Goal: Transaction & Acquisition: Purchase product/service

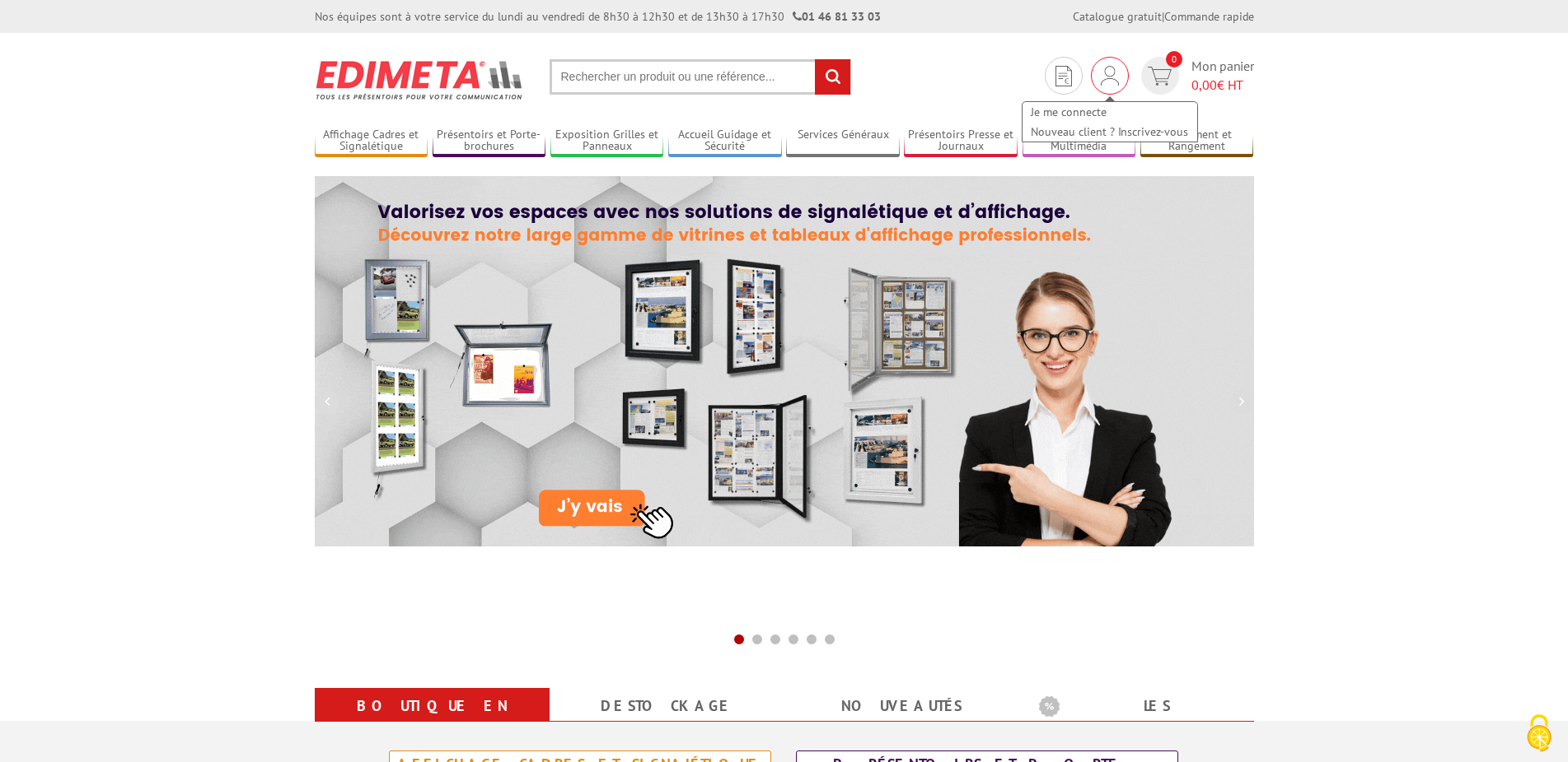
click at [1111, 76] on img at bounding box center [1110, 76] width 18 height 19
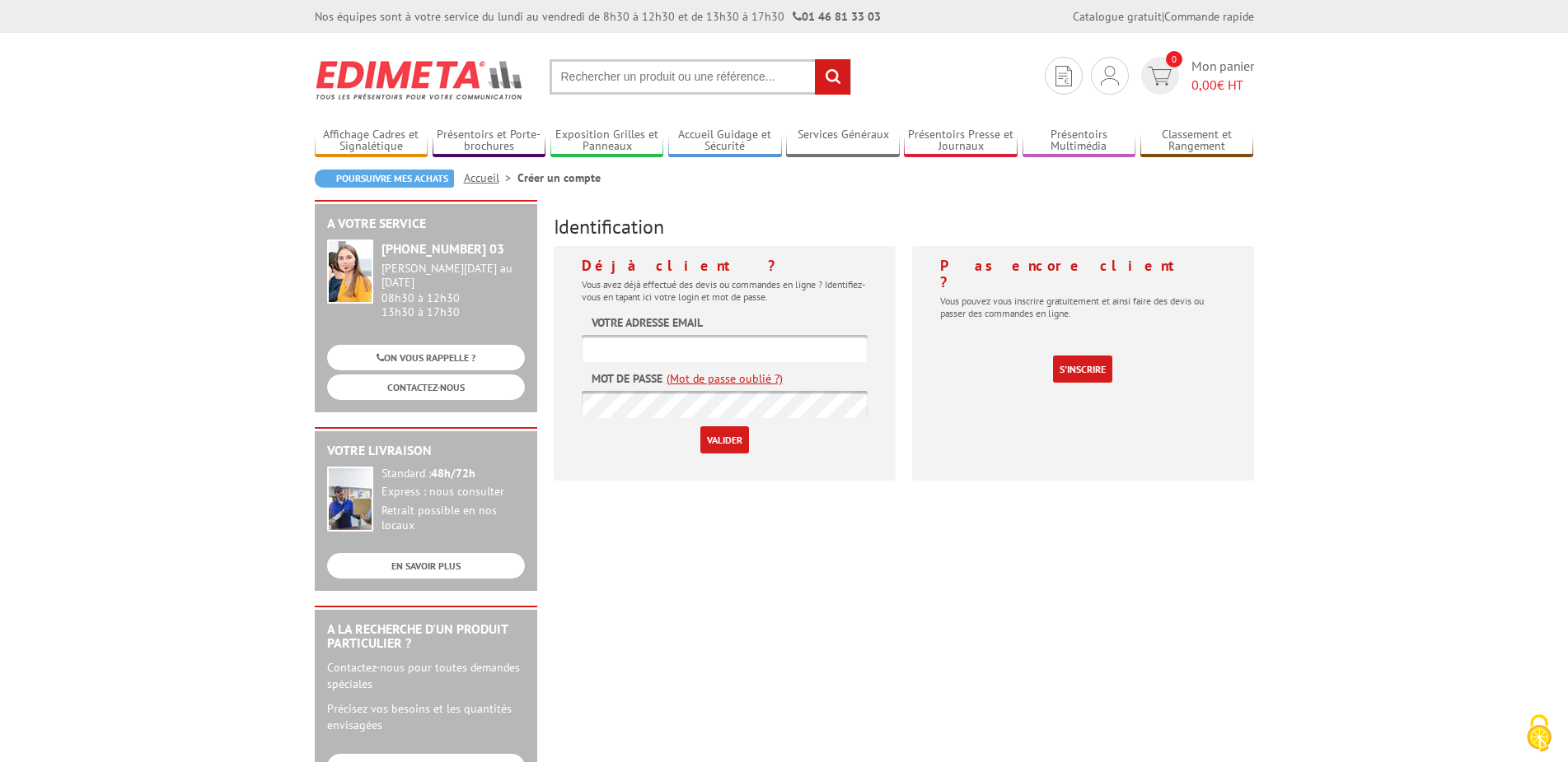
click at [727, 337] on input "text" at bounding box center [724, 348] width 286 height 27
type input "[PERSON_NAME][EMAIL_ADDRESS][DOMAIN_NAME]"
click at [726, 439] on input "Valider" at bounding box center [724, 439] width 48 height 27
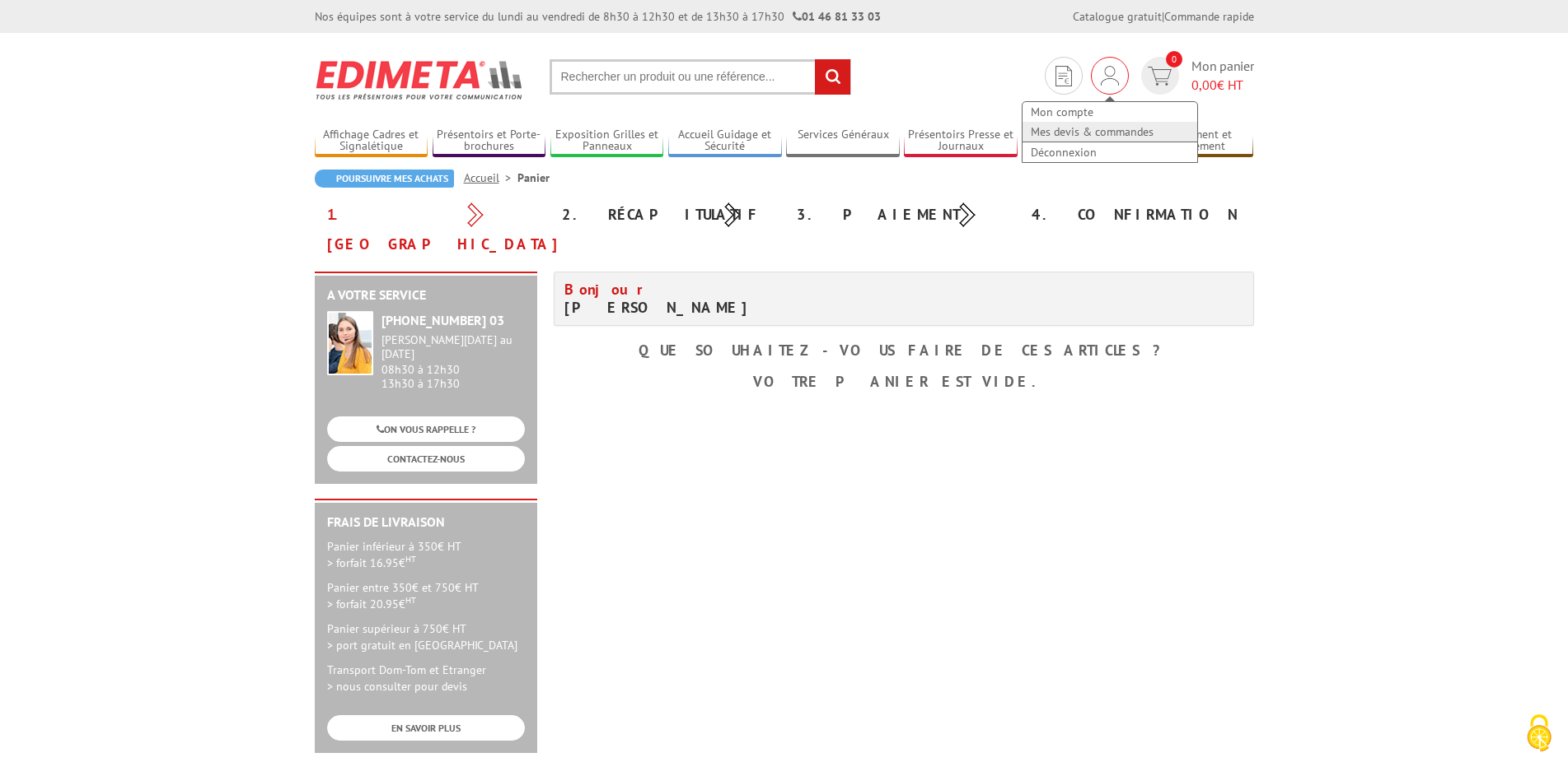
click at [1095, 133] on link "Mes devis & commandes" at bounding box center [1110, 132] width 175 height 19
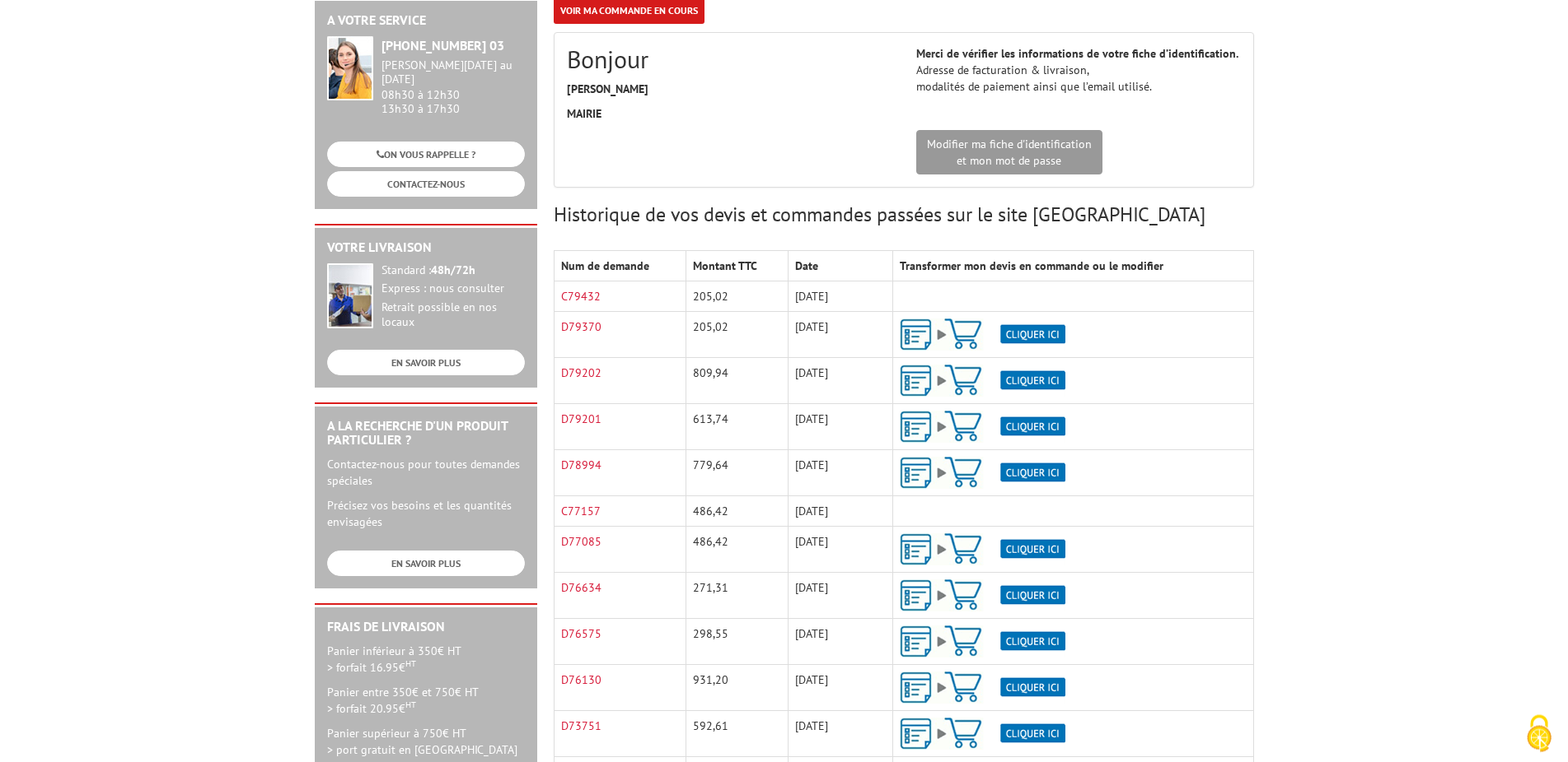
scroll to position [252, 0]
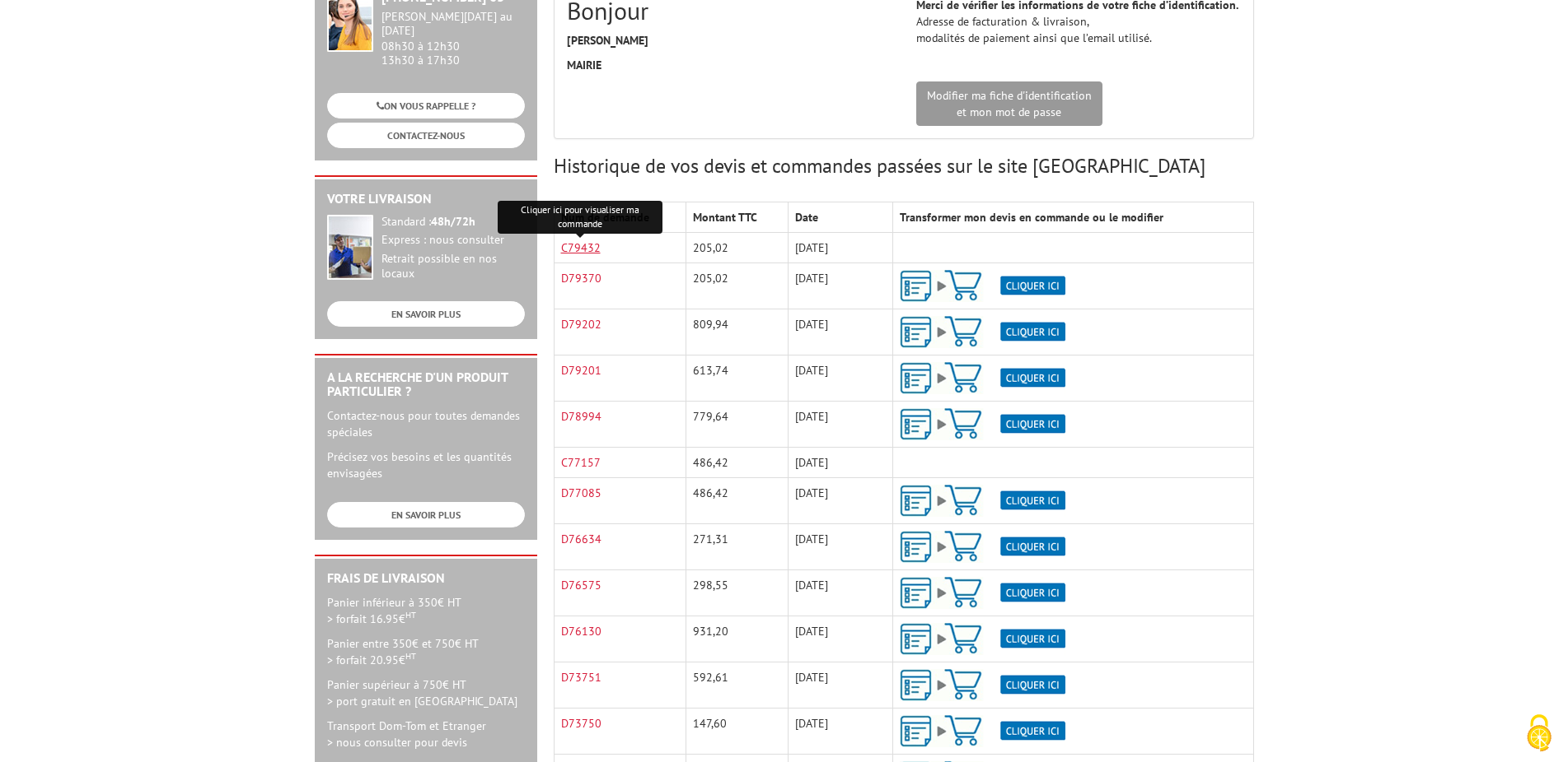
click at [592, 248] on link "C79432" at bounding box center [580, 248] width 40 height 15
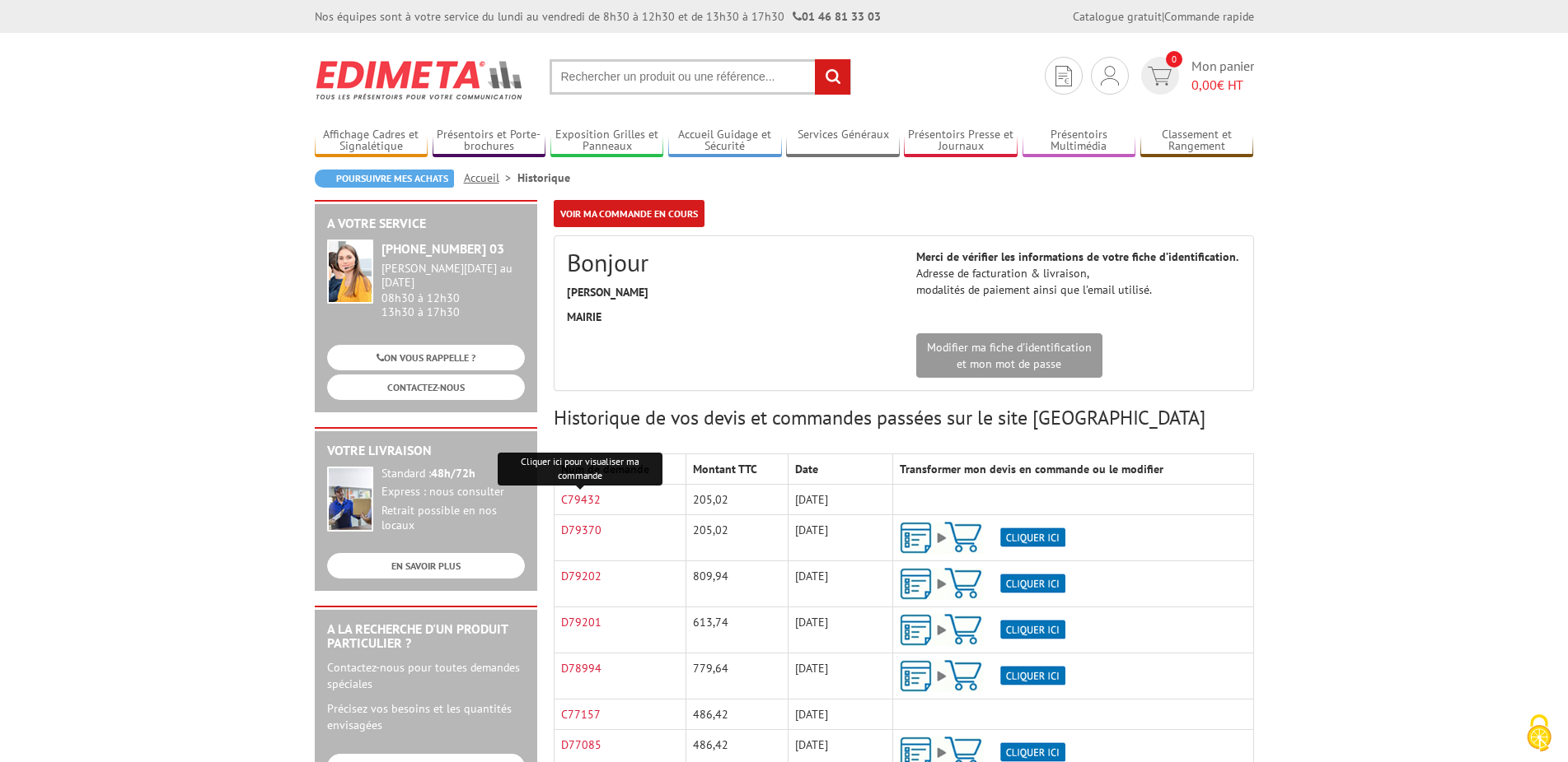
click at [686, 80] on input "text" at bounding box center [700, 76] width 302 height 35
type input "porte visuel a4"
click at [814, 59] on input "rechercher" at bounding box center [832, 76] width 35 height 35
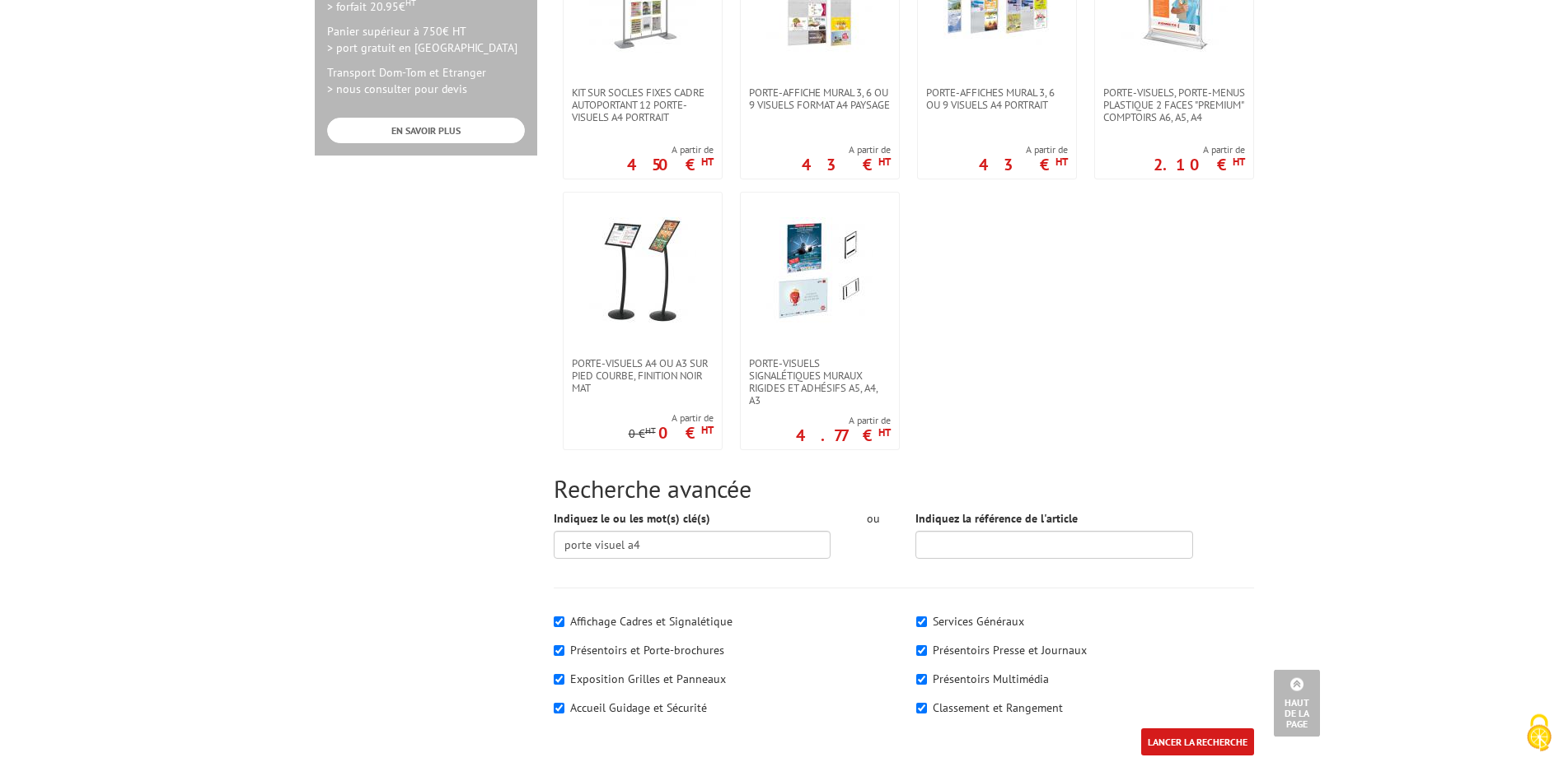
scroll to position [924, 0]
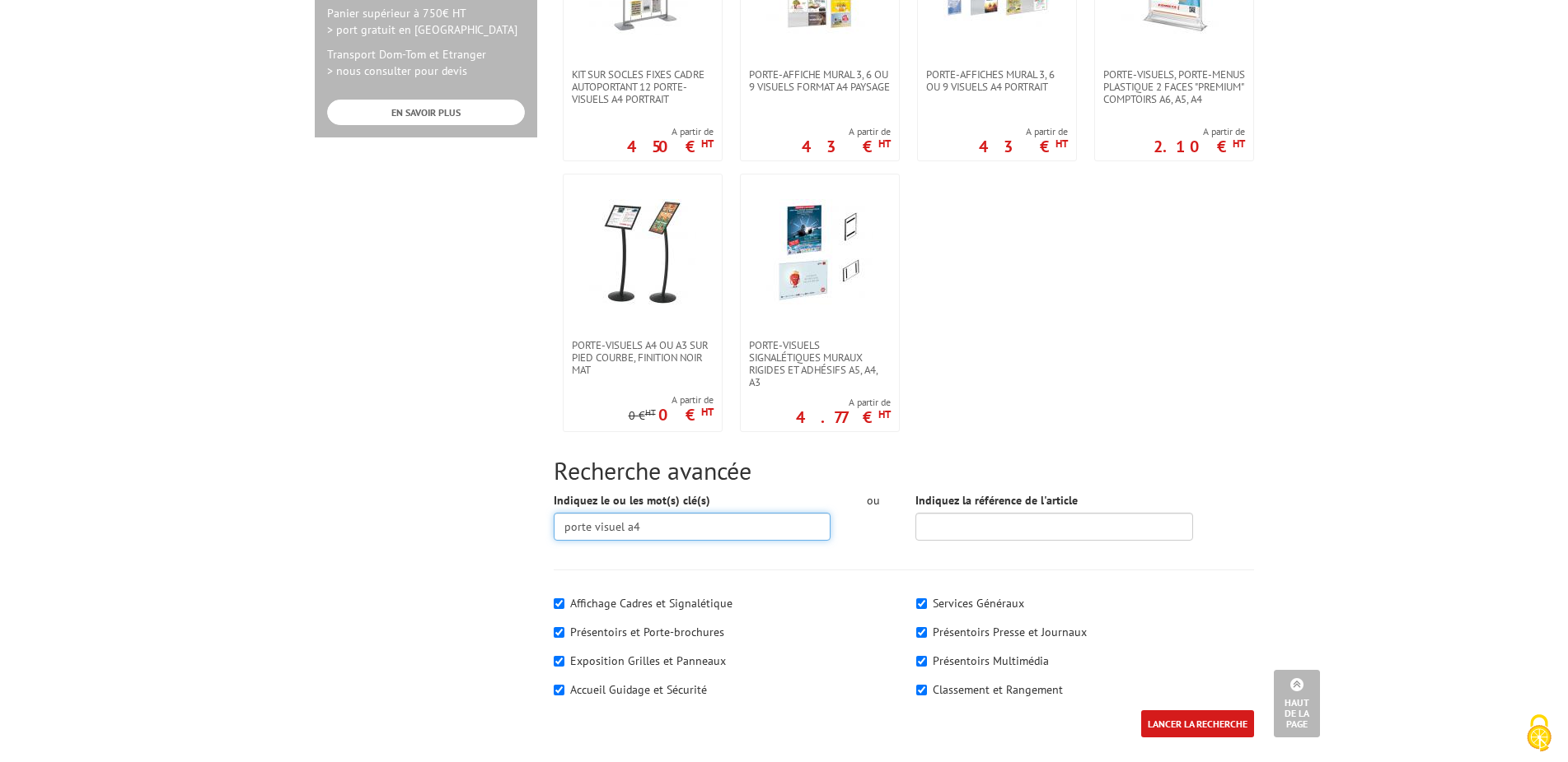
drag, startPoint x: 685, startPoint y: 530, endPoint x: 501, endPoint y: 511, distance: 185.0
click at [554, 513] on input "porte visuel a4" at bounding box center [693, 527] width 278 height 28
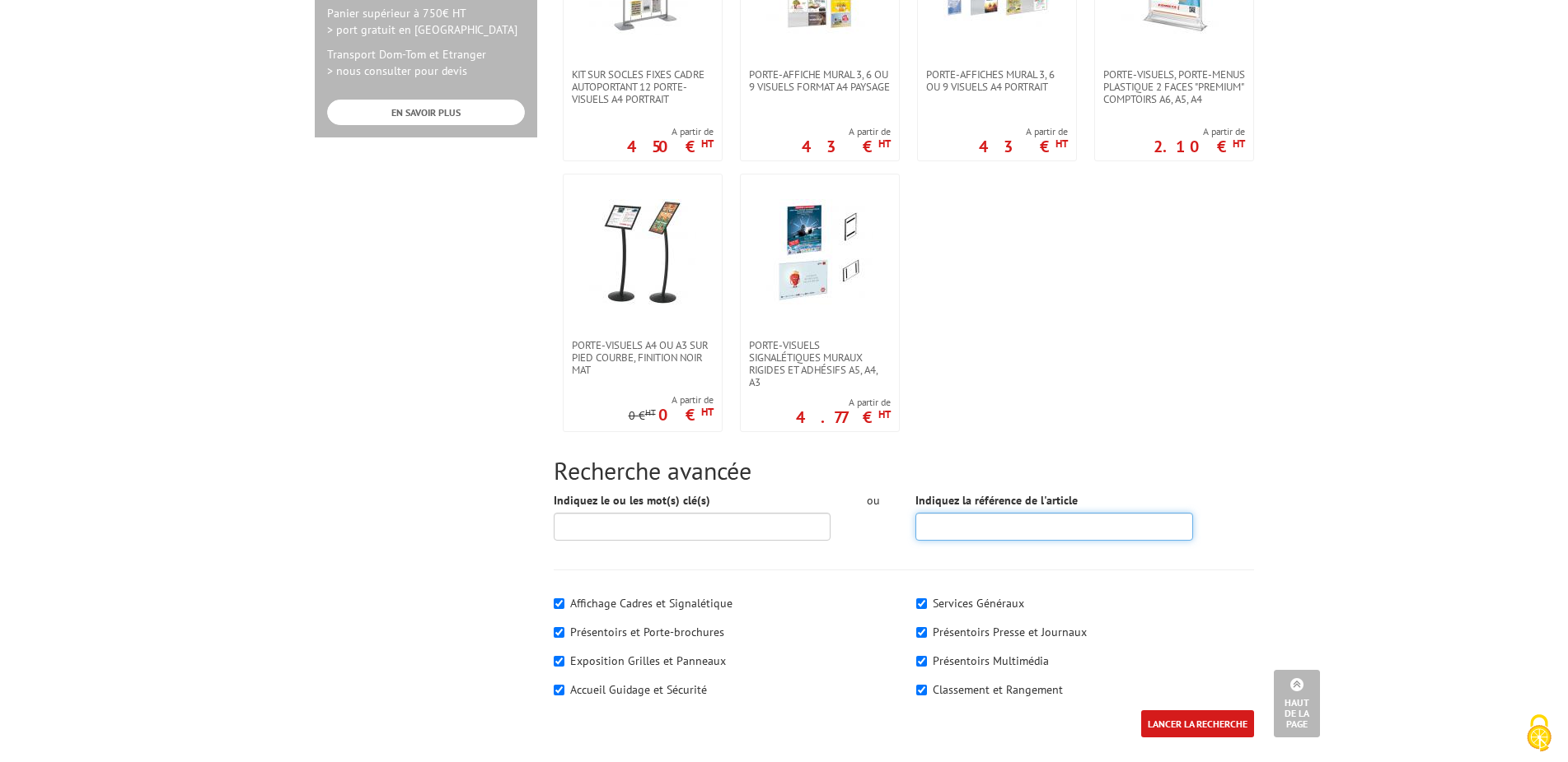
click at [1102, 527] on input "Indiquez la référence de l'article" at bounding box center [1054, 527] width 278 height 28
type input "407723"
click at [1141, 710] on input "LANCER LA RECHERCHE" at bounding box center [1197, 723] width 113 height 27
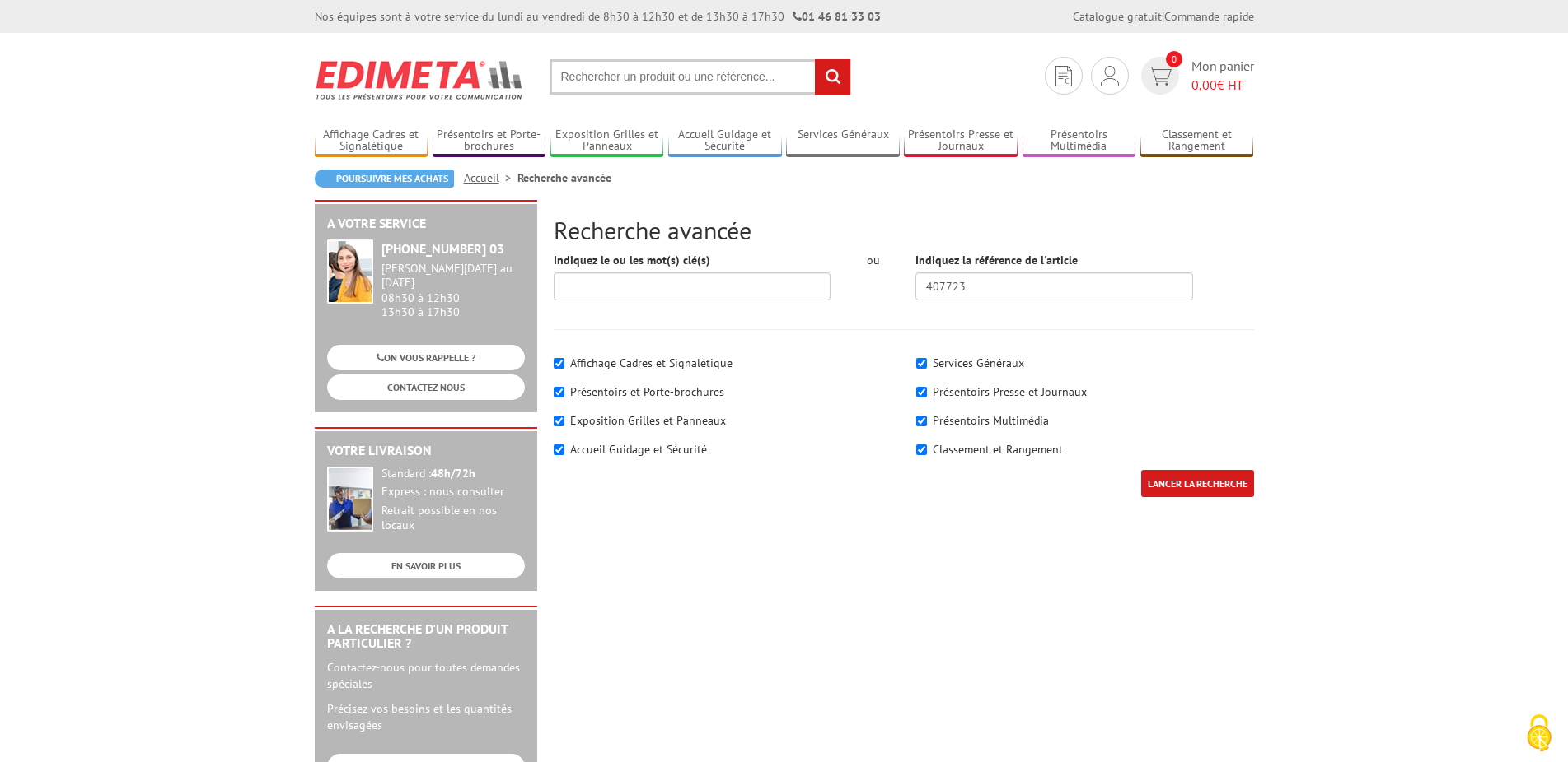
click at [1200, 496] on input "LANCER LA RECHERCHE" at bounding box center [1197, 483] width 113 height 27
drag, startPoint x: 989, startPoint y: 279, endPoint x: 869, endPoint y: 273, distance: 120.1
click at [915, 273] on input "407723" at bounding box center [1054, 287] width 278 height 28
click at [955, 136] on link "Présentoirs Presse et Journaux" at bounding box center [960, 141] width 113 height 27
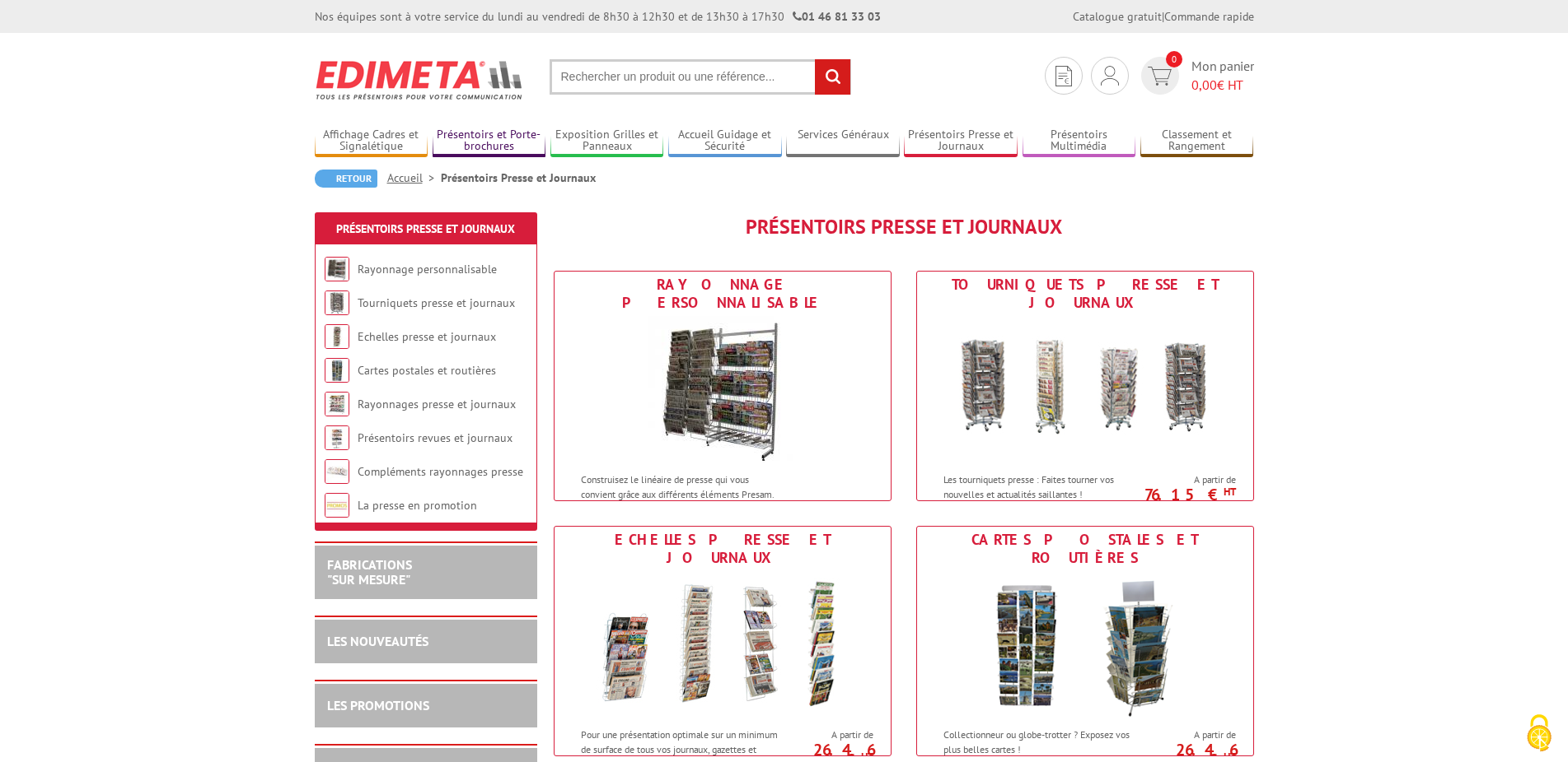
click at [509, 137] on link "Présentoirs et Porte-brochures" at bounding box center [489, 141] width 113 height 27
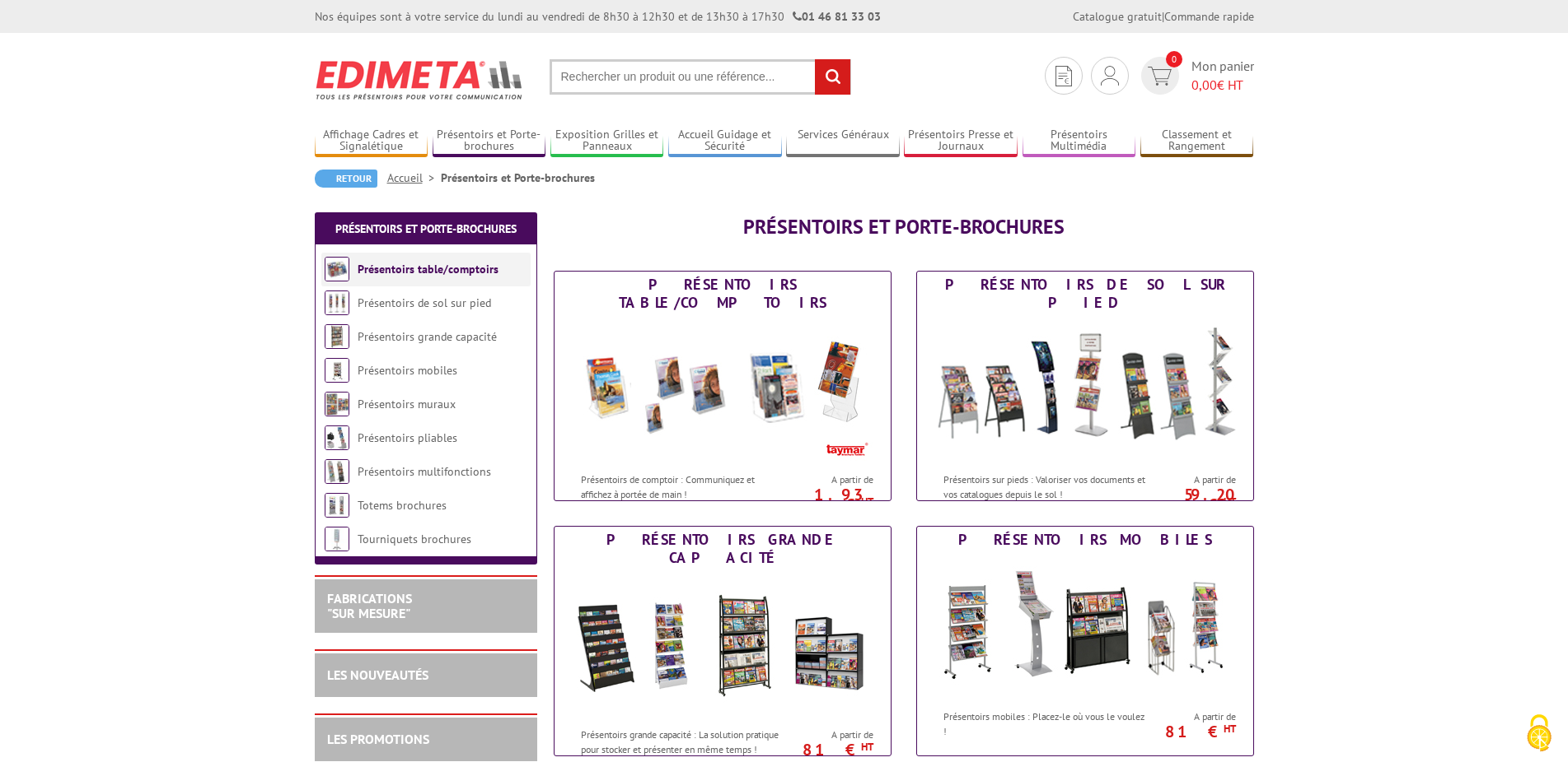
click at [462, 272] on link "Présentoirs table/comptoirs" at bounding box center [428, 269] width 141 height 15
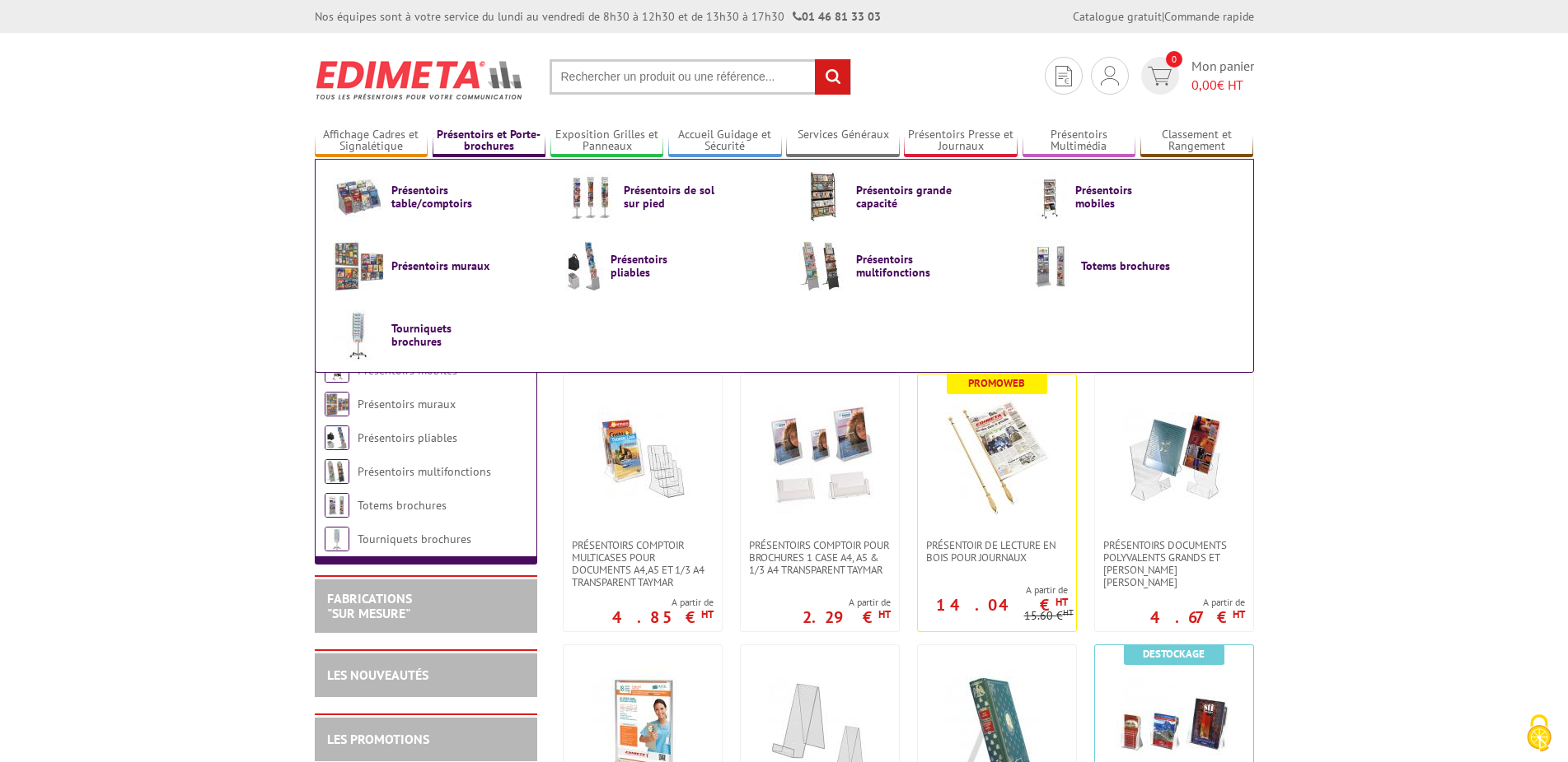
click at [490, 140] on link "Présentoirs et Porte-brochures" at bounding box center [489, 141] width 113 height 27
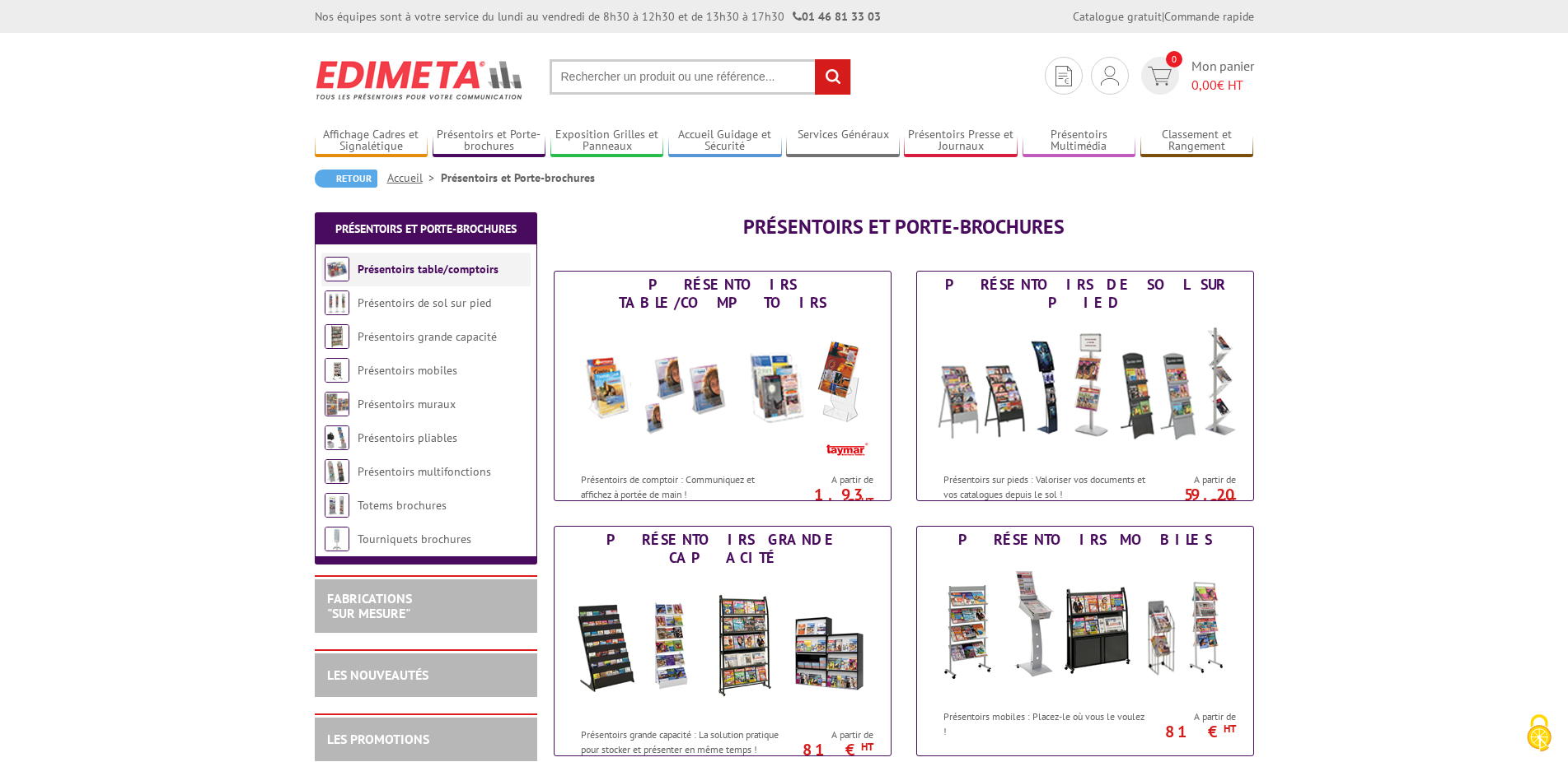
click at [476, 275] on link "Présentoirs table/comptoirs" at bounding box center [428, 269] width 141 height 15
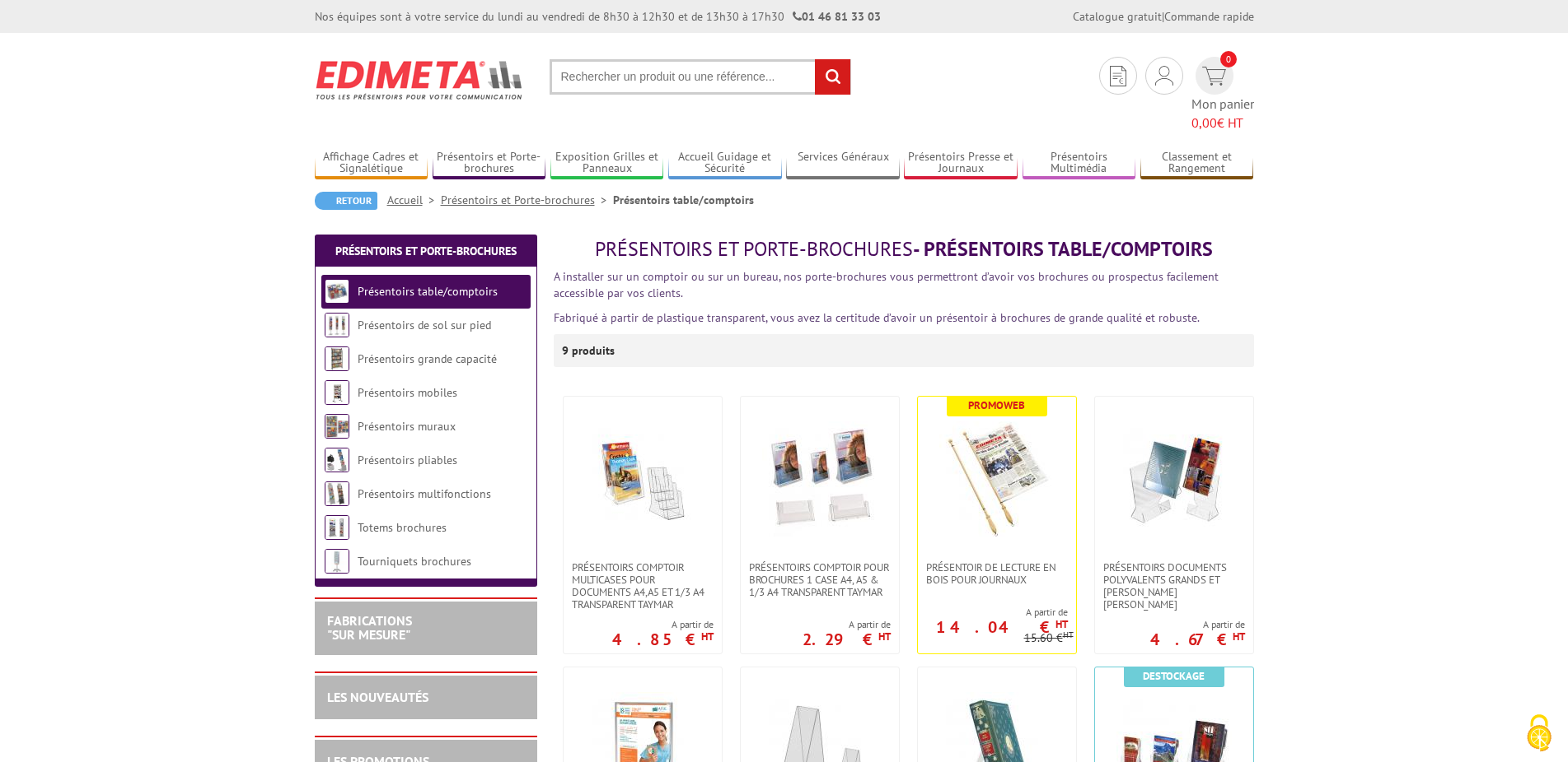
click at [664, 74] on input "text" at bounding box center [700, 76] width 302 height 35
type input "30144"
click at [670, 146] on link "Cadres Profilés Bois Déco A4" at bounding box center [700, 141] width 275 height 25
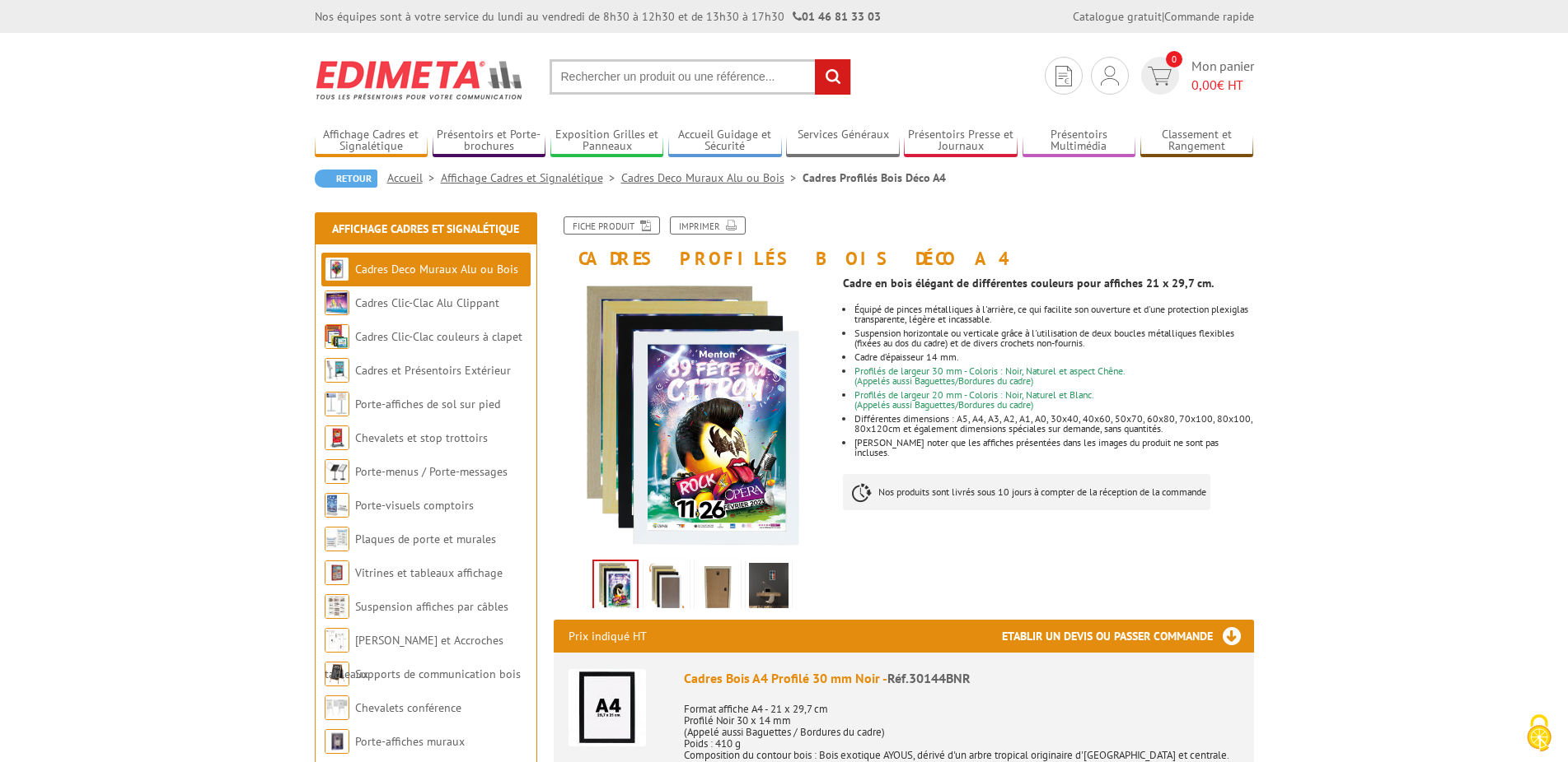
click at [658, 80] on input "text" at bounding box center [700, 76] width 302 height 35
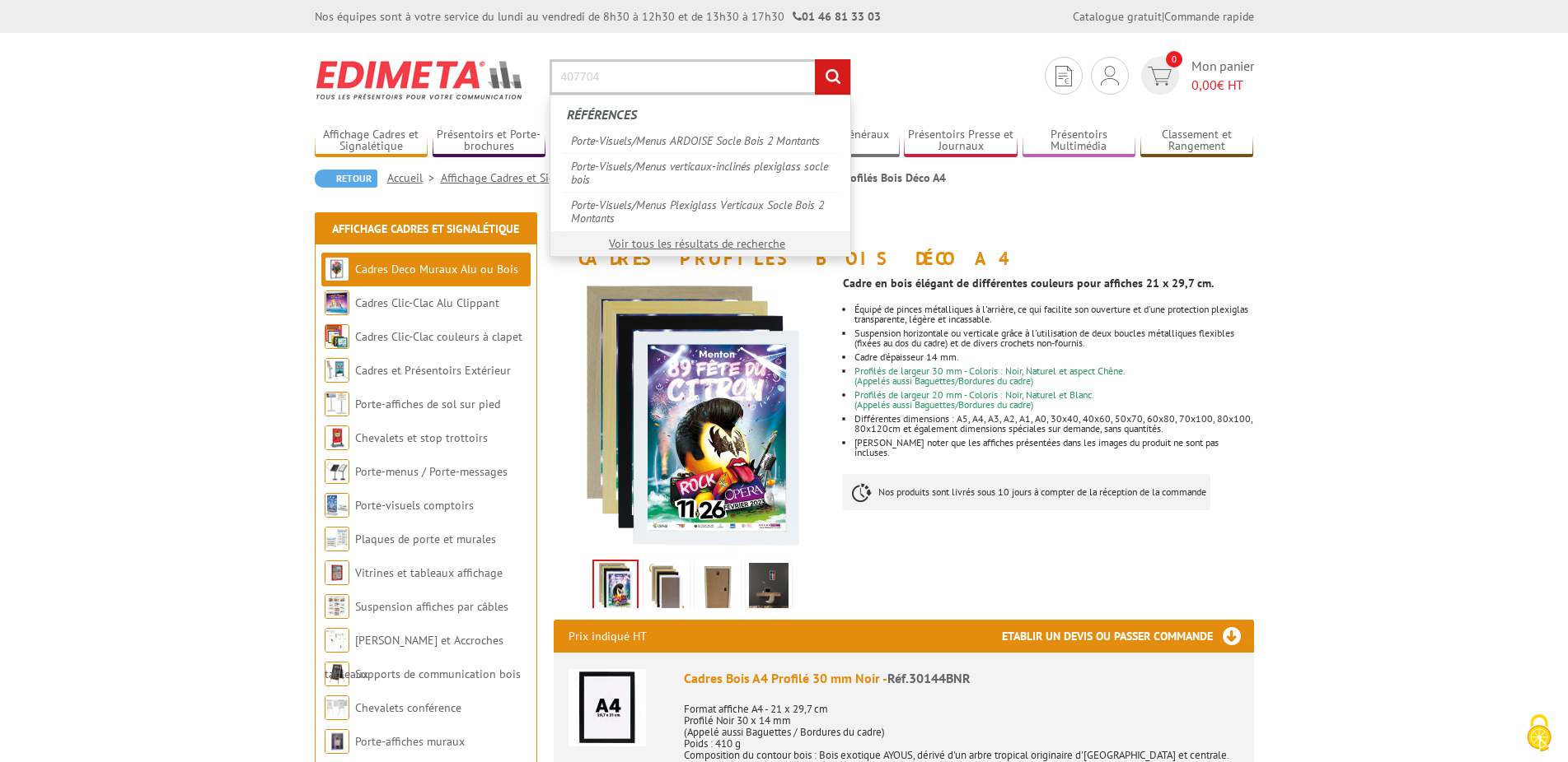
type input "407704"
click at [814, 59] on input "rechercher" at bounding box center [832, 76] width 35 height 35
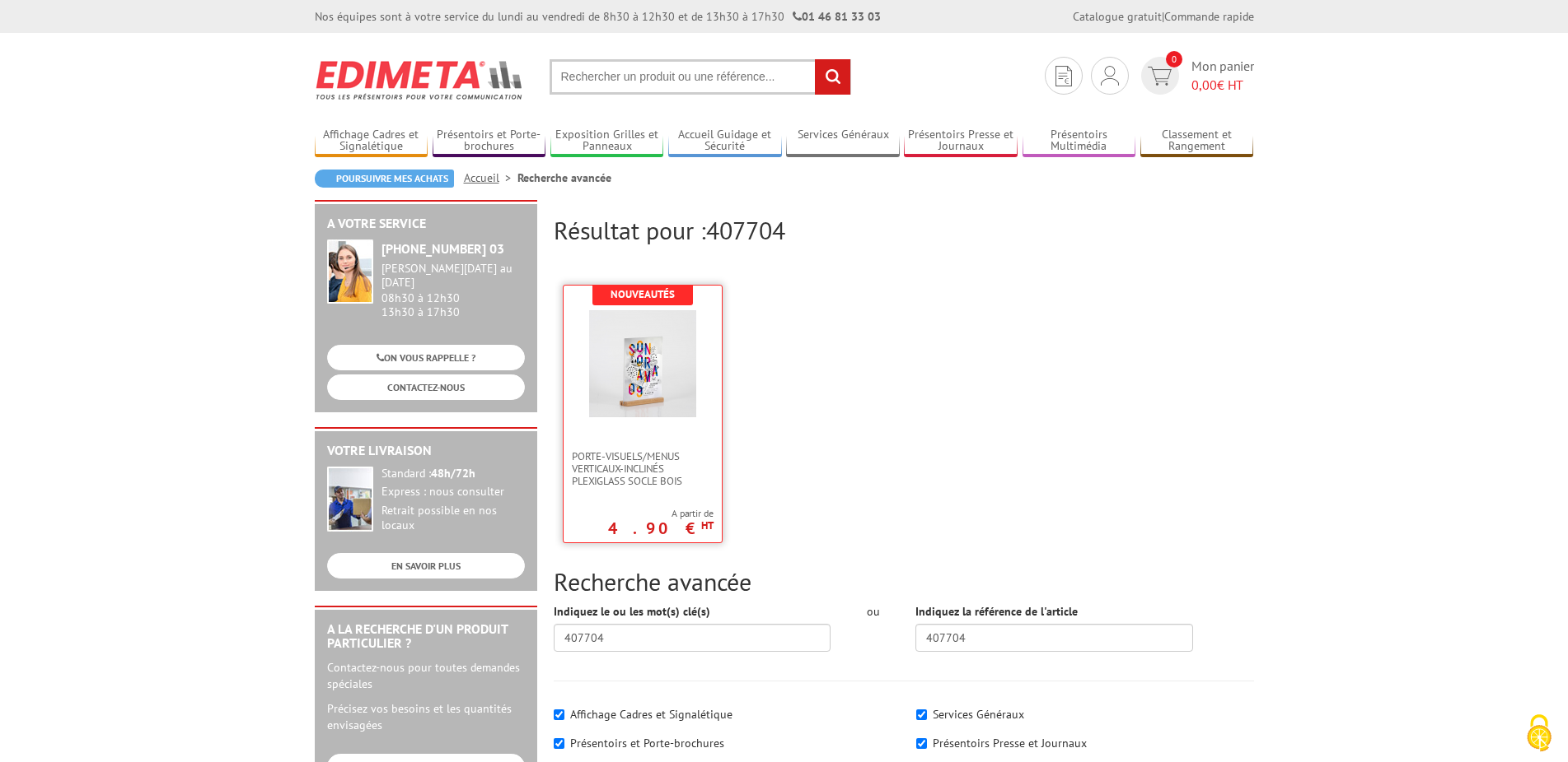
click at [674, 398] on img at bounding box center [643, 364] width 107 height 107
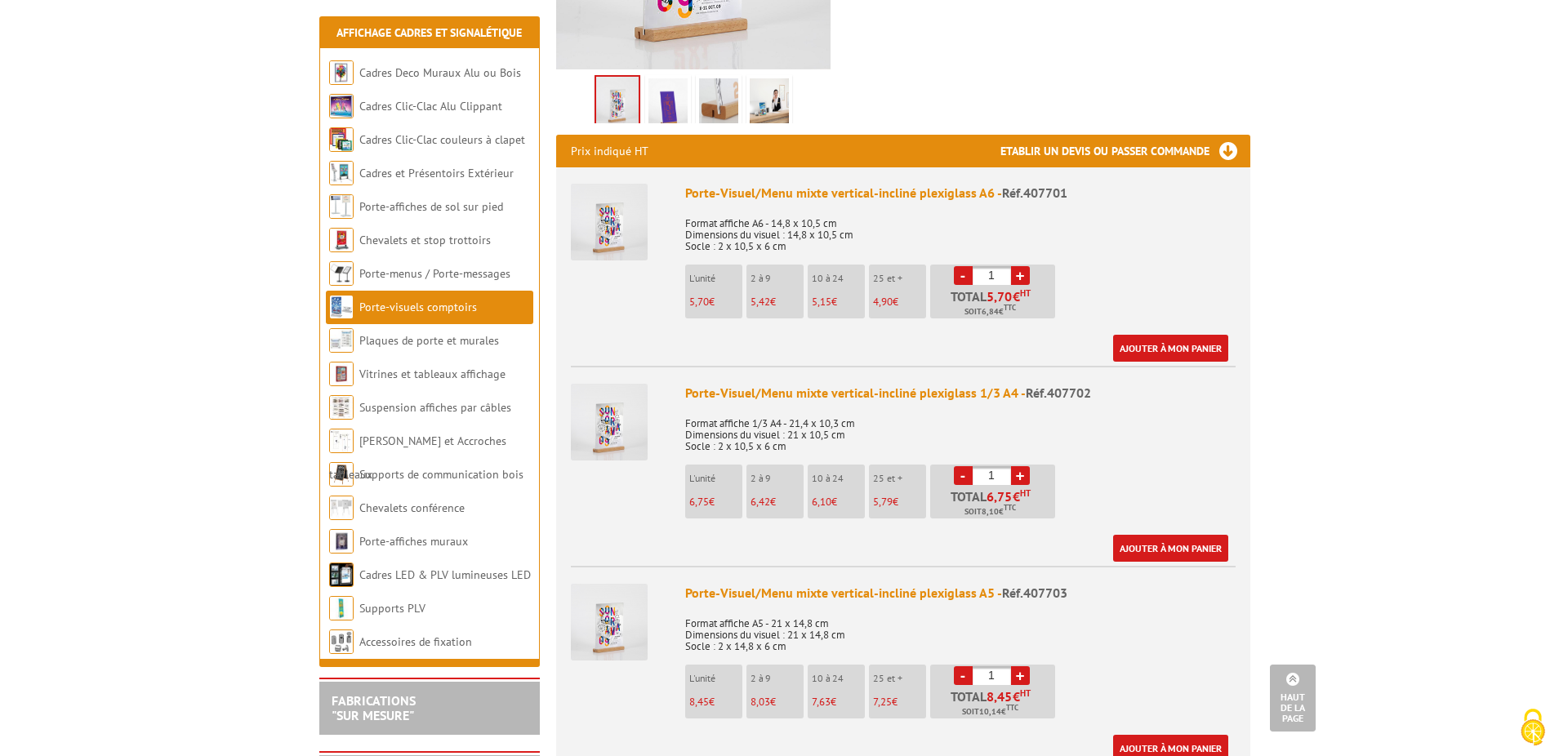
scroll to position [916, 0]
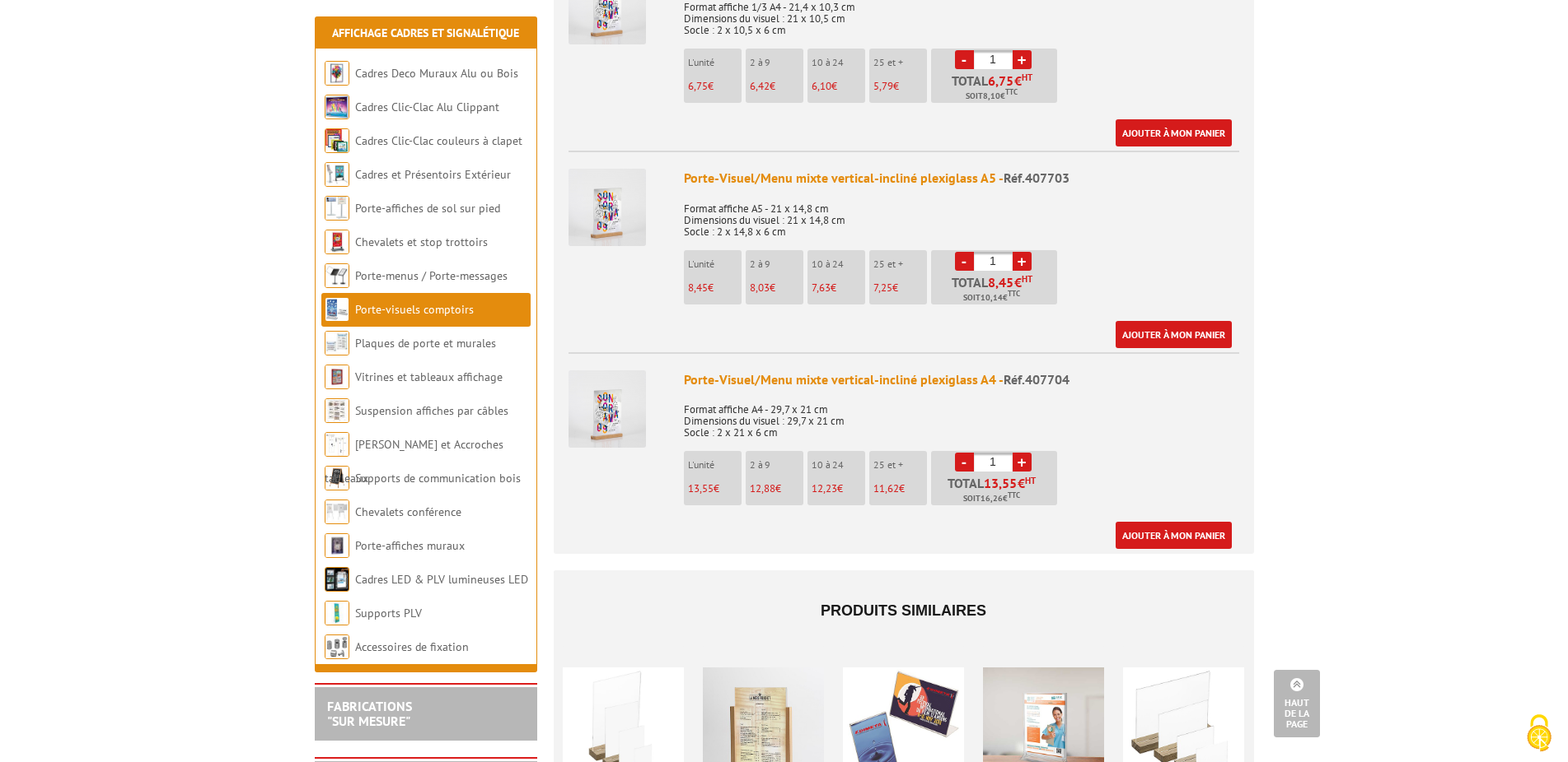
click at [1001, 453] on input "1" at bounding box center [993, 462] width 39 height 19
type input "10"
click at [1171, 522] on link "Ajouter à mon panier" at bounding box center [1173, 535] width 116 height 27
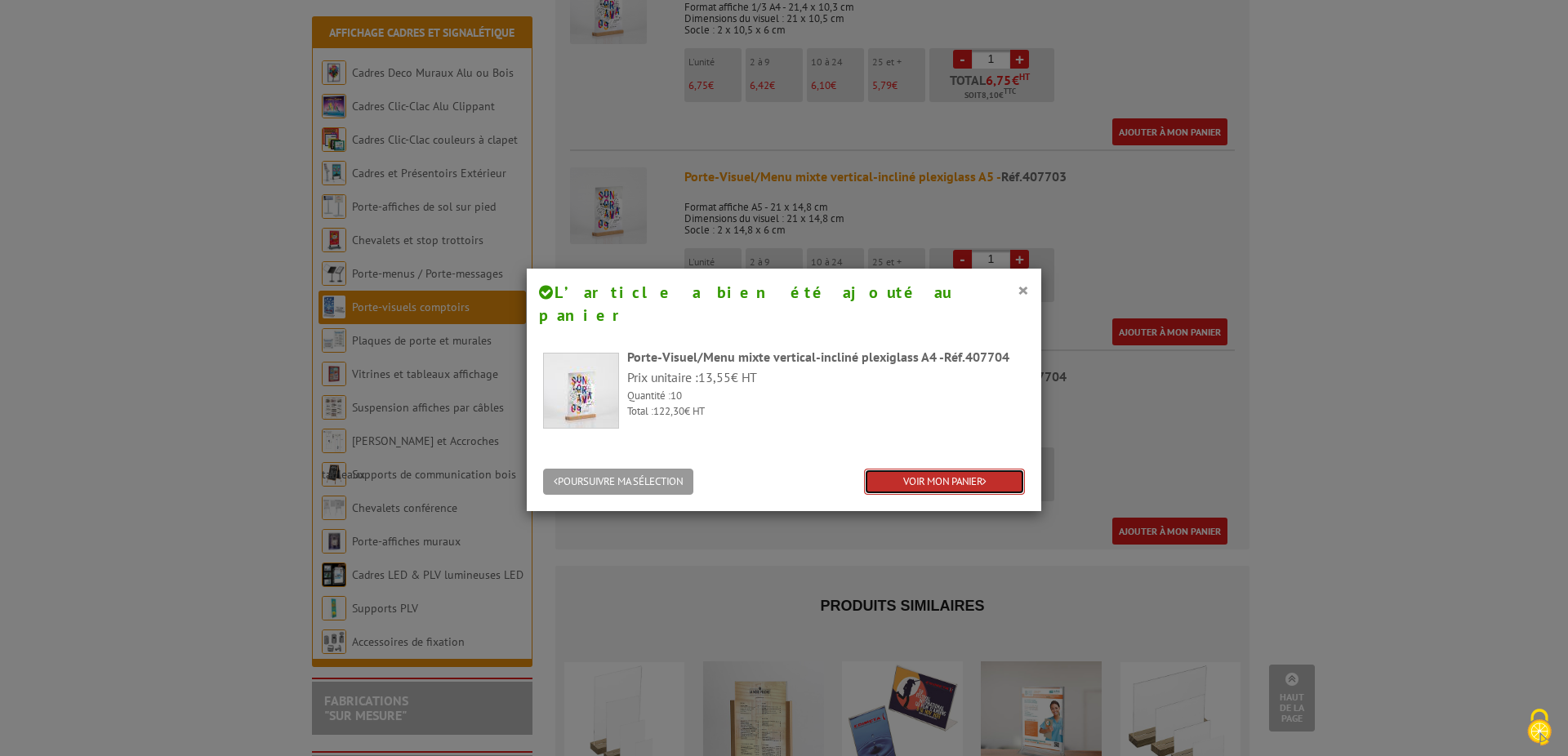
click at [936, 469] on link "VOIR MON PANIER" at bounding box center [944, 482] width 161 height 27
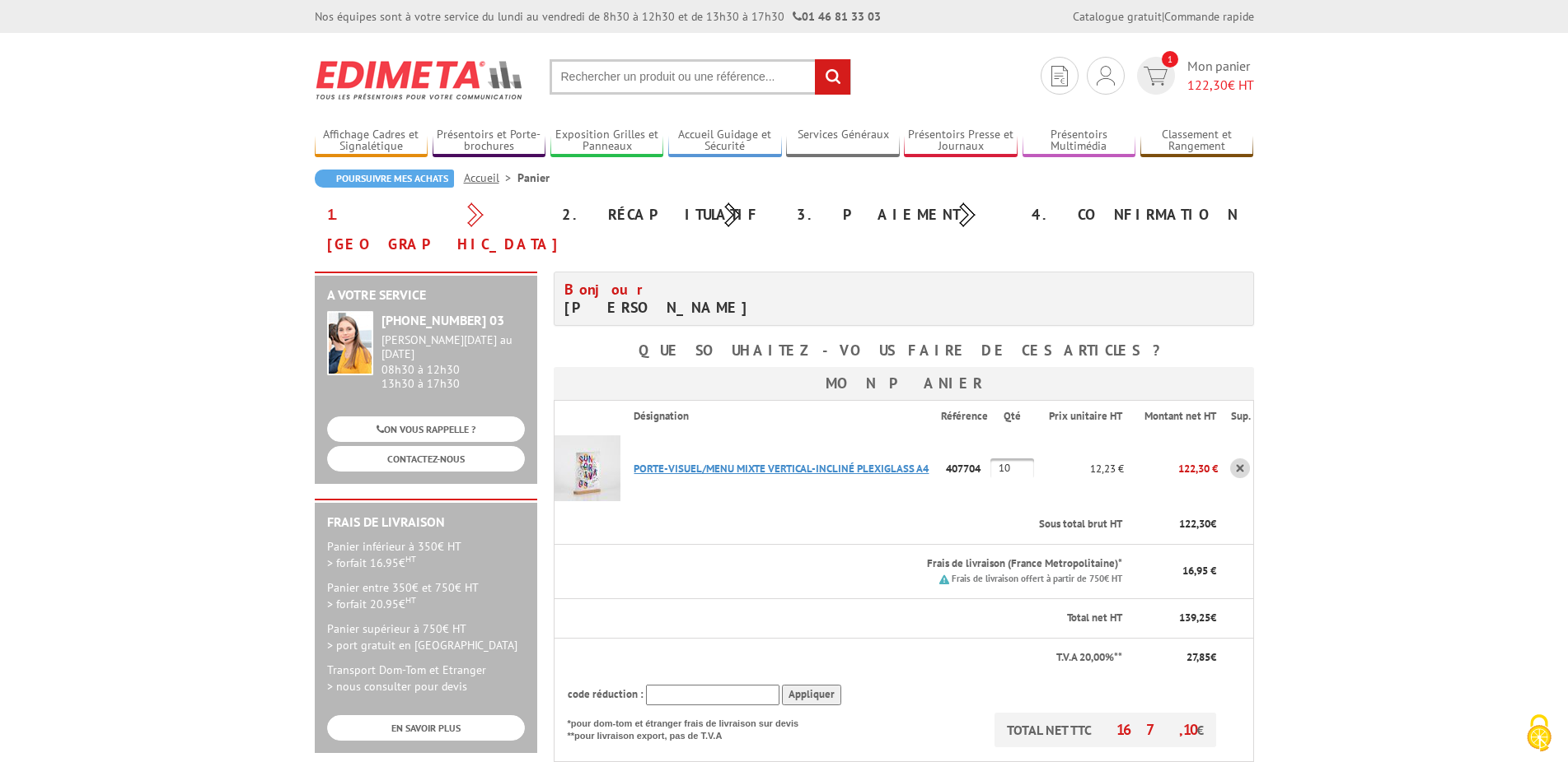
click at [840, 462] on link "PORTE-VISUEL/MENU MIXTE VERTICAL-INCLINé PLEXIGLASS A4" at bounding box center [780, 469] width 295 height 14
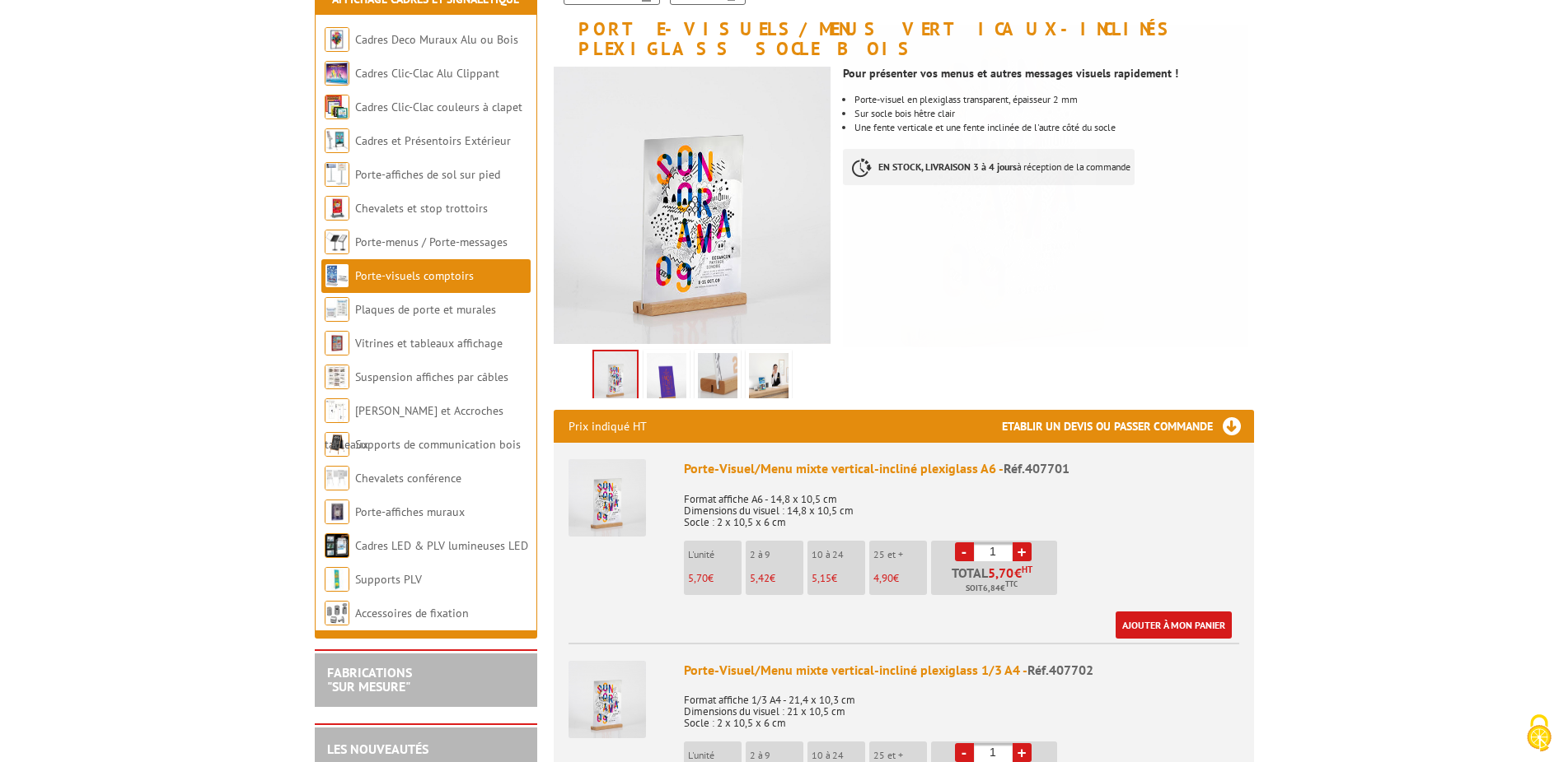
scroll to position [84, 0]
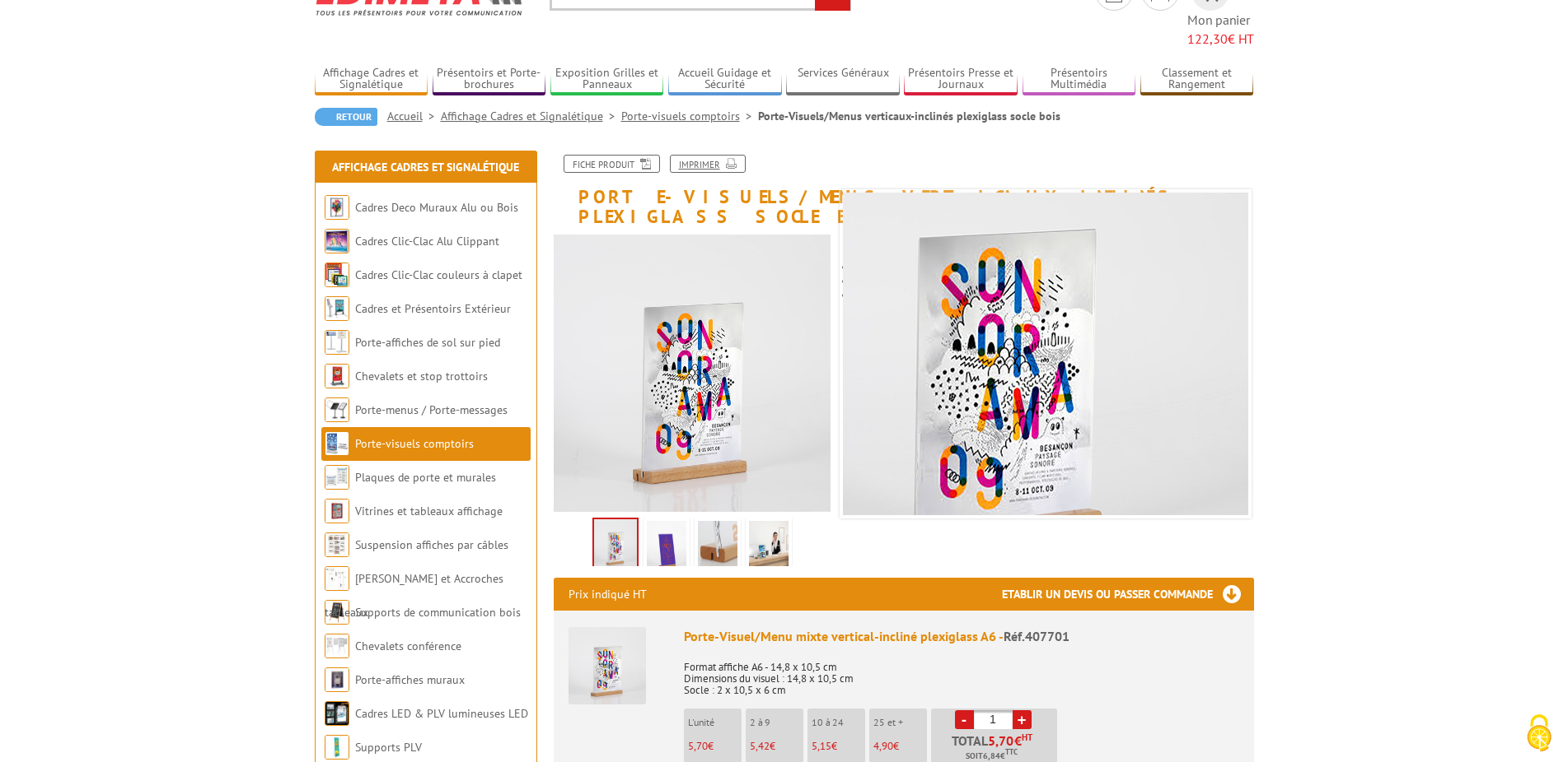
click at [730, 156] on icon at bounding box center [728, 163] width 17 height 14
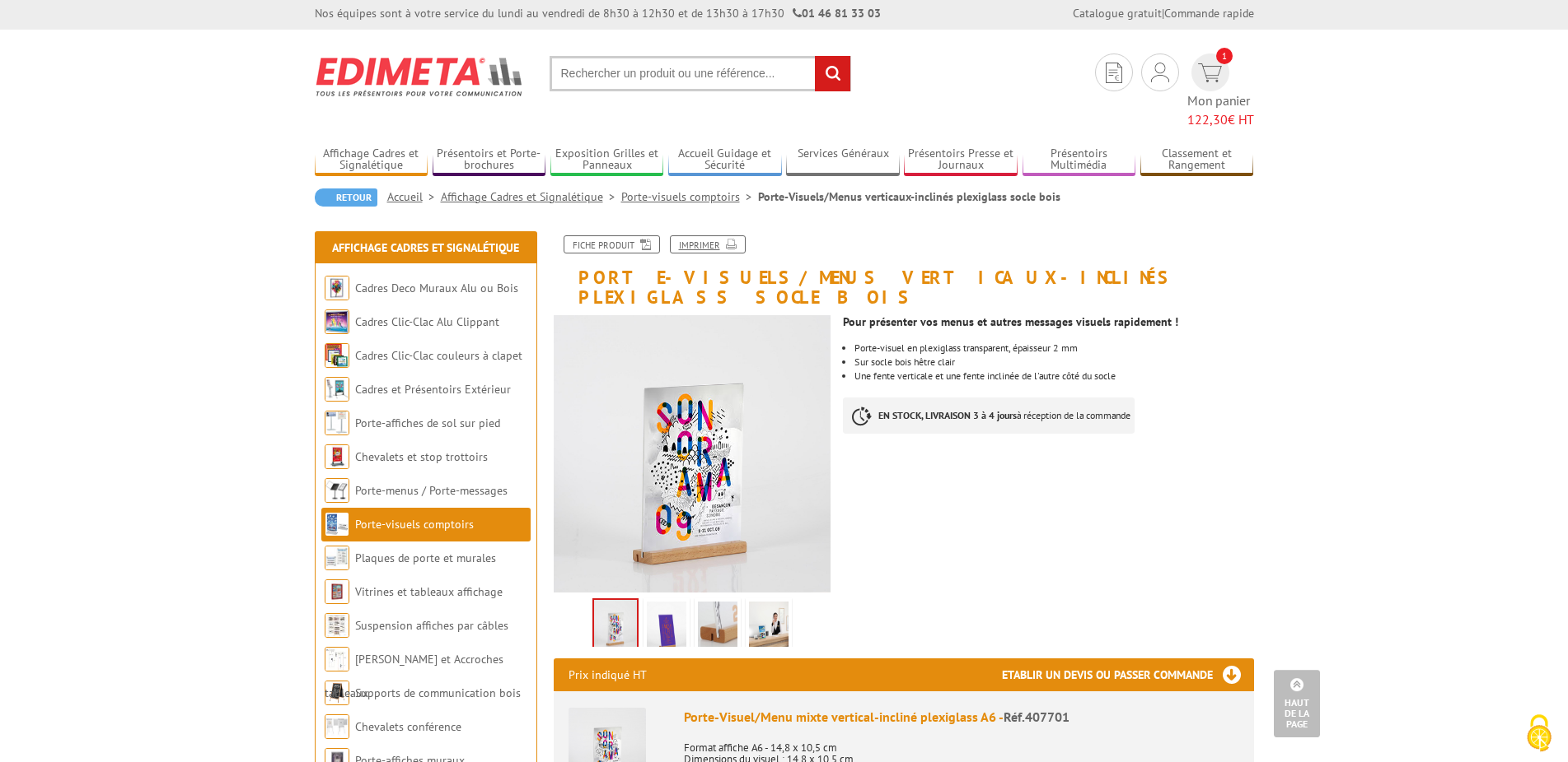
scroll to position [0, 0]
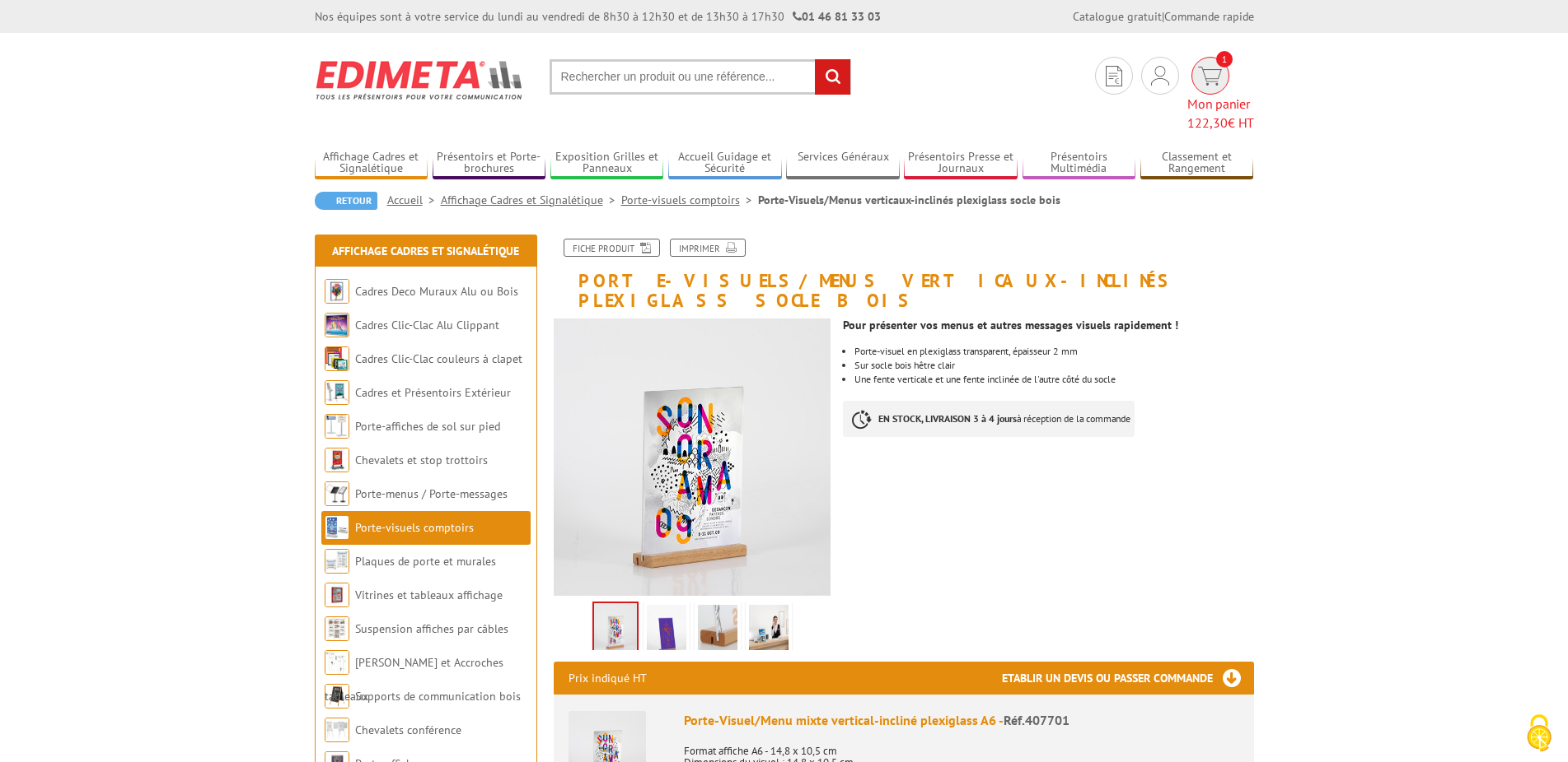
click at [1220, 114] on span "122,30" at bounding box center [1207, 122] width 40 height 17
